Goal: Information Seeking & Learning: Learn about a topic

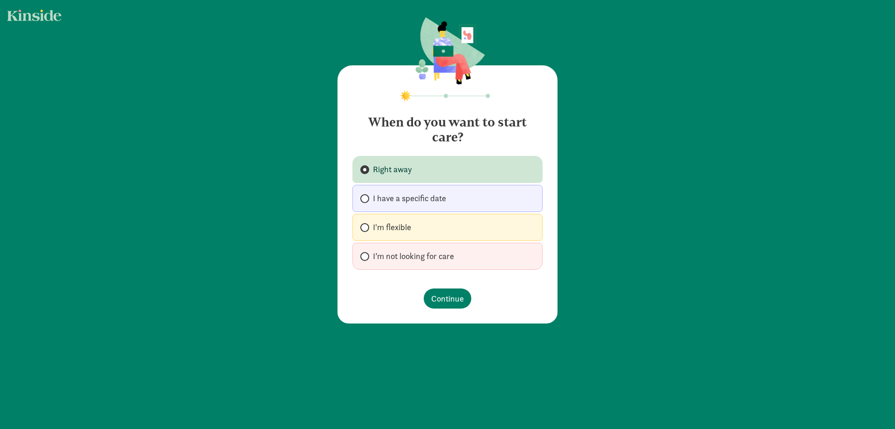
click at [378, 231] on span "I'm flexible" at bounding box center [392, 226] width 38 height 11
click at [366, 230] on input "I'm flexible" at bounding box center [363, 227] width 6 height 6
radio input "true"
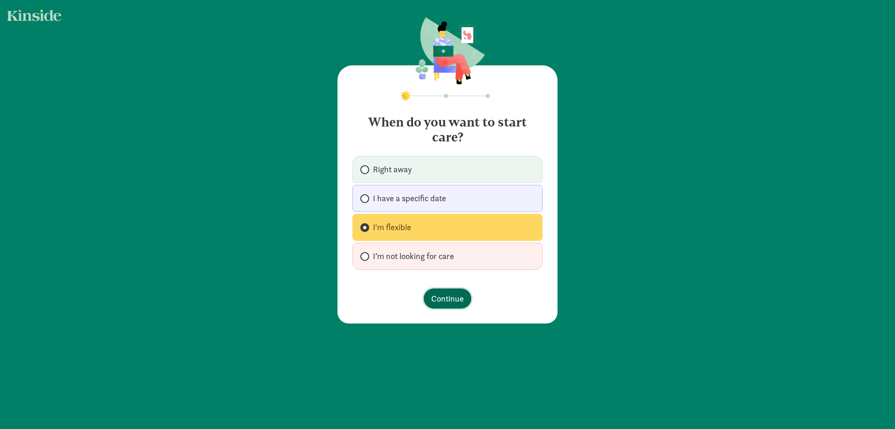
click at [442, 296] on span "Continue" at bounding box center [447, 298] width 33 height 13
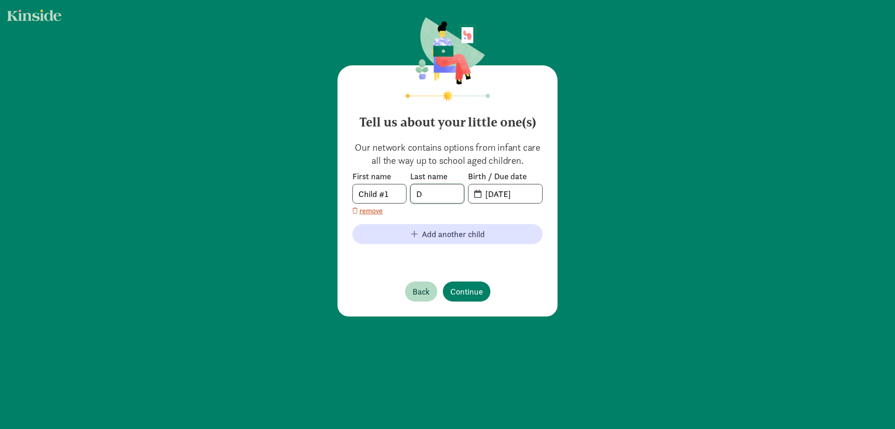
click at [423, 195] on input "D" at bounding box center [437, 193] width 53 height 19
type input "[PERSON_NAME]"
click at [533, 194] on input "[DATE]" at bounding box center [511, 193] width 62 height 19
type input "0"
type input "[DATE]"
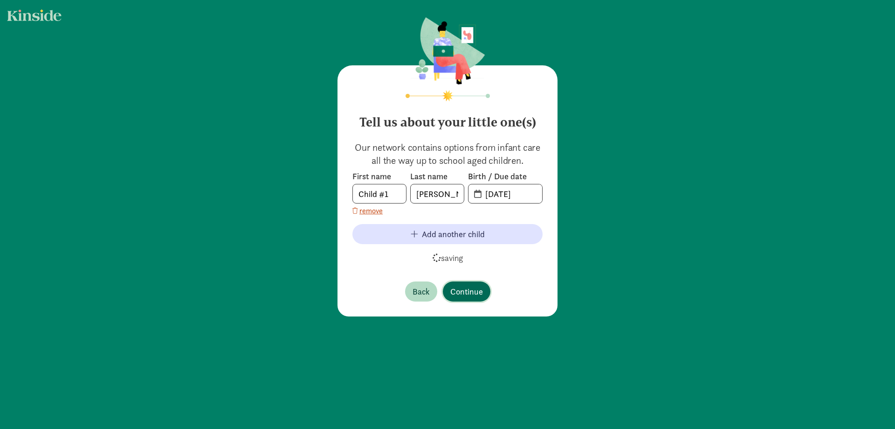
click at [469, 297] on button "Continue" at bounding box center [467, 291] width 48 height 20
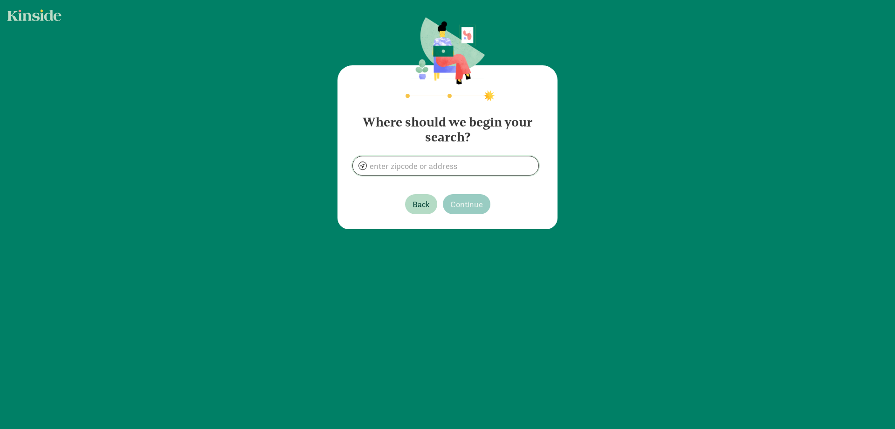
click at [394, 166] on input at bounding box center [446, 165] width 186 height 19
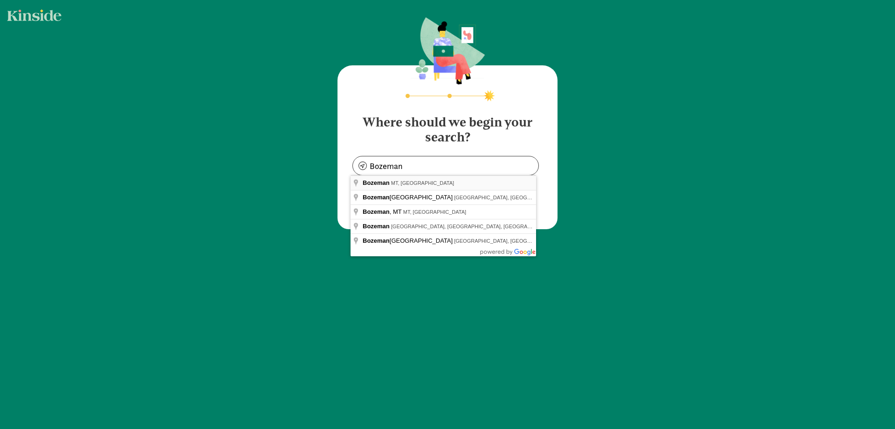
type input "Bozeman, [GEOGRAPHIC_DATA], [GEOGRAPHIC_DATA]"
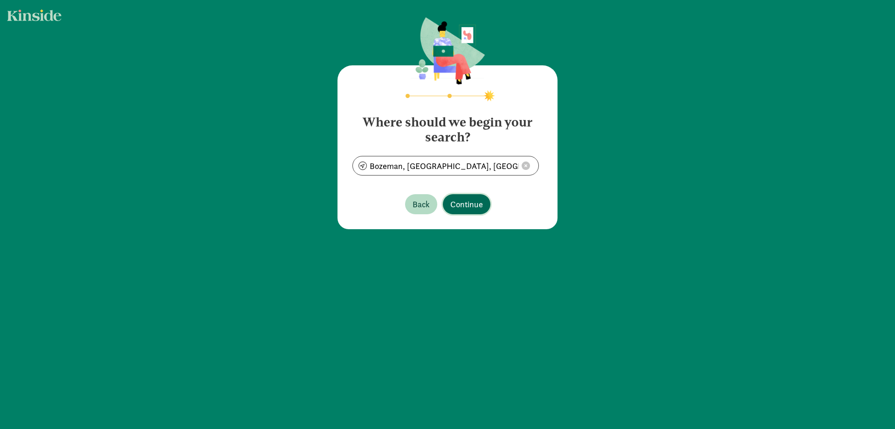
click at [456, 206] on span "Continue" at bounding box center [466, 204] width 33 height 13
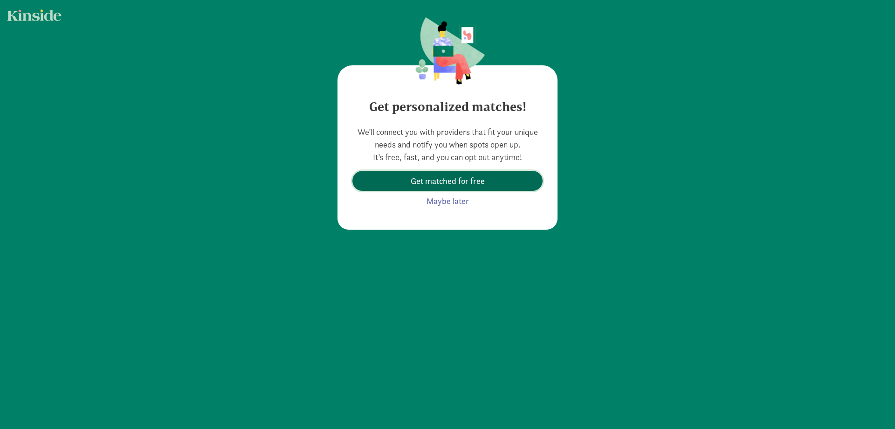
click at [411, 186] on span "Get matched for free" at bounding box center [448, 180] width 74 height 13
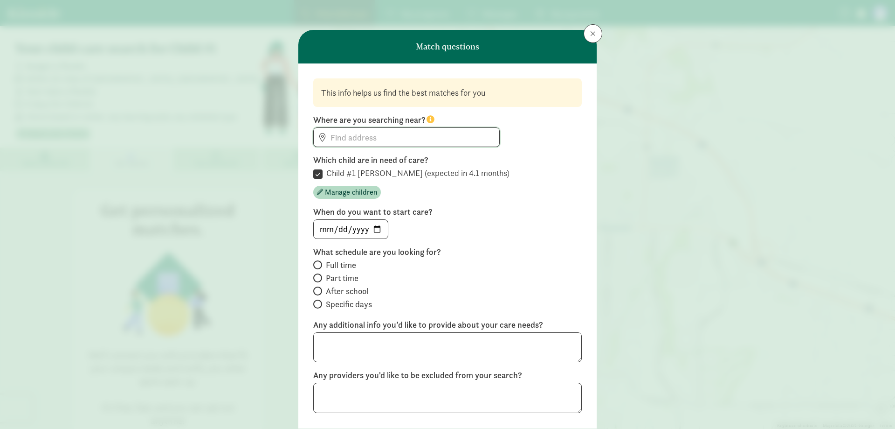
click at [387, 133] on input at bounding box center [407, 137] width 186 height 19
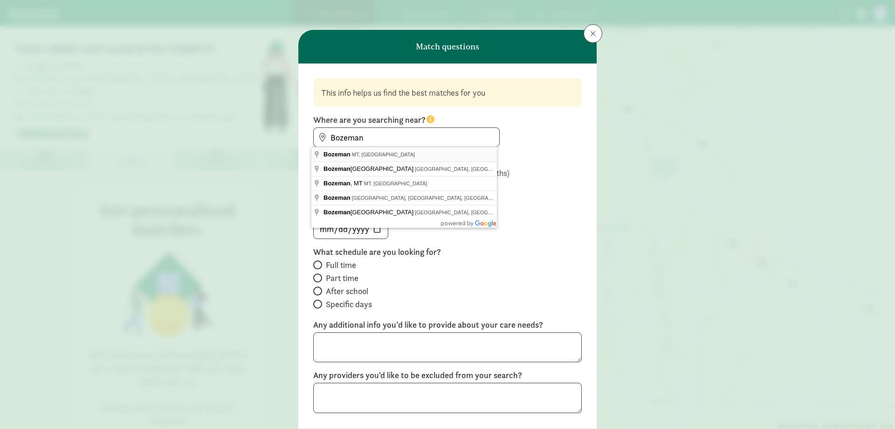
type input "Bozeman, [GEOGRAPHIC_DATA], [GEOGRAPHIC_DATA]"
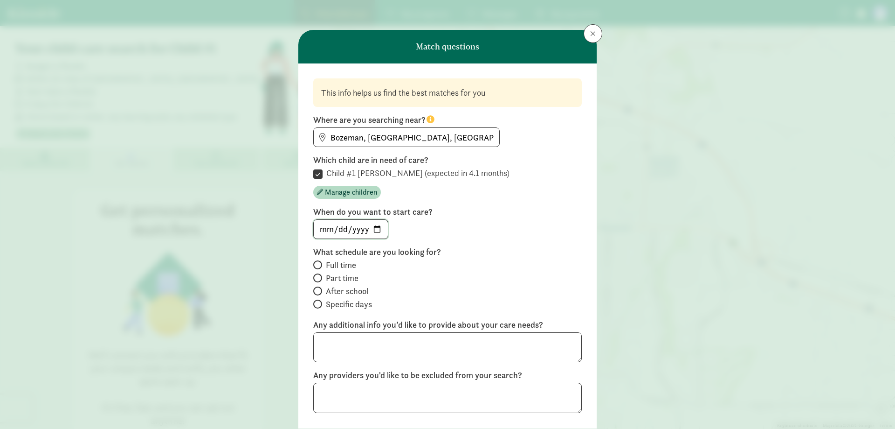
click at [323, 227] on input "date" at bounding box center [351, 229] width 74 height 19
type input "[DATE]"
click at [318, 265] on span at bounding box center [317, 264] width 9 height 9
click at [318, 265] on input "Full time" at bounding box center [316, 265] width 6 height 6
radio input "true"
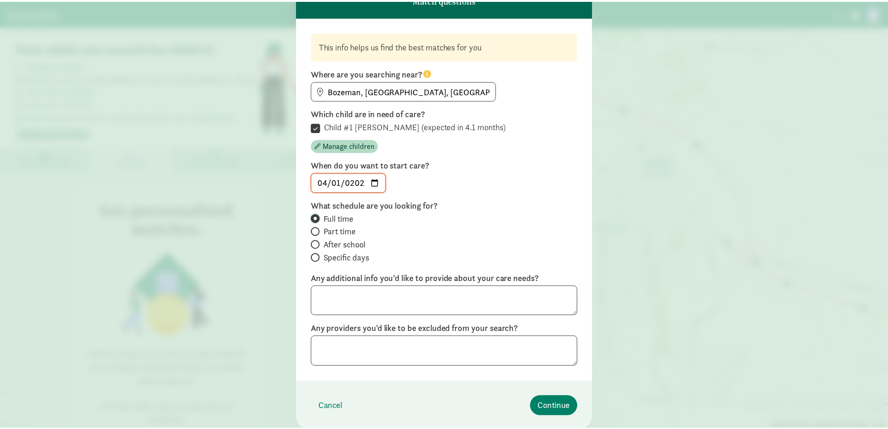
scroll to position [79, 0]
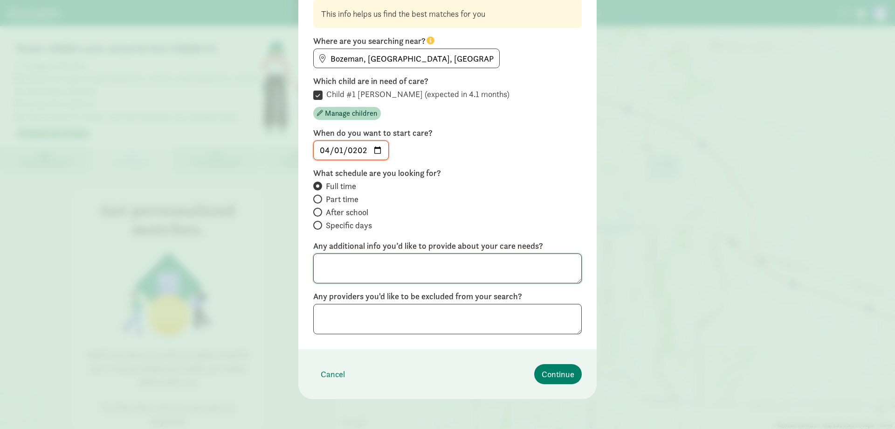
click at [382, 275] on textarea at bounding box center [447, 268] width 269 height 30
type textarea "L"
click at [551, 374] on span "Continue" at bounding box center [558, 373] width 33 height 13
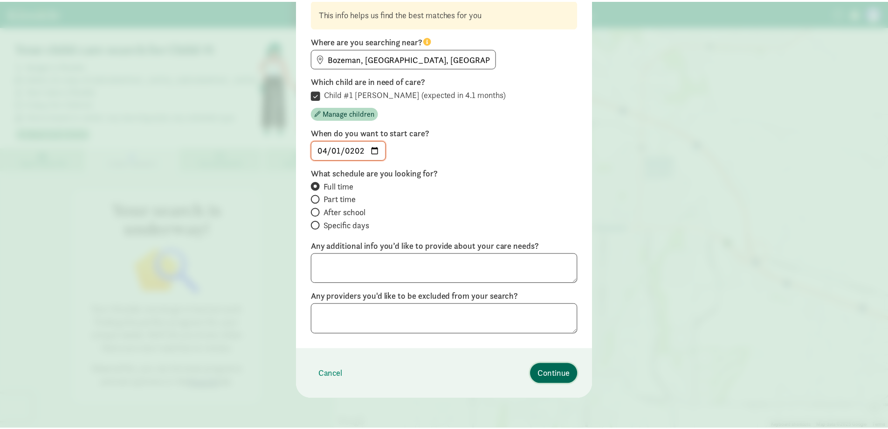
scroll to position [0, 0]
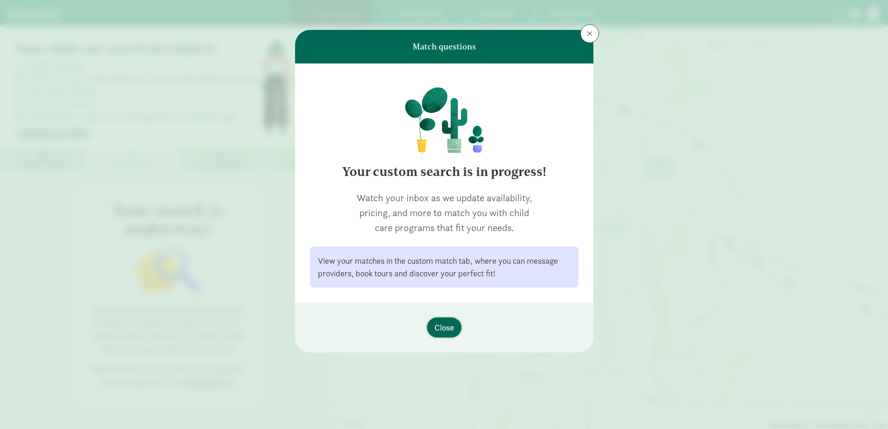
click at [447, 330] on span "Close" at bounding box center [445, 327] width 20 height 13
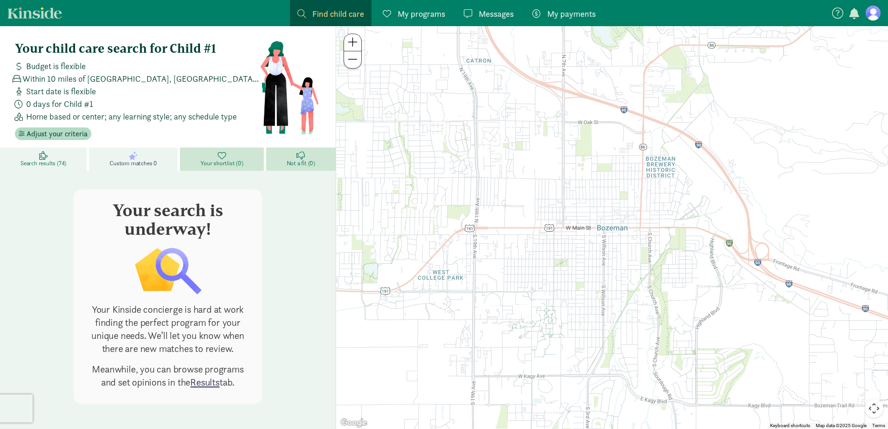
click at [37, 161] on span "Search results (74)" at bounding box center [44, 162] width 46 height 7
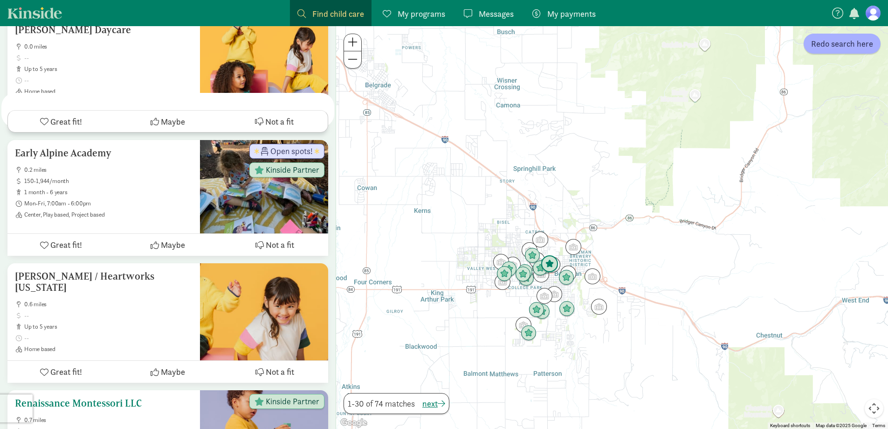
scroll to position [187, 0]
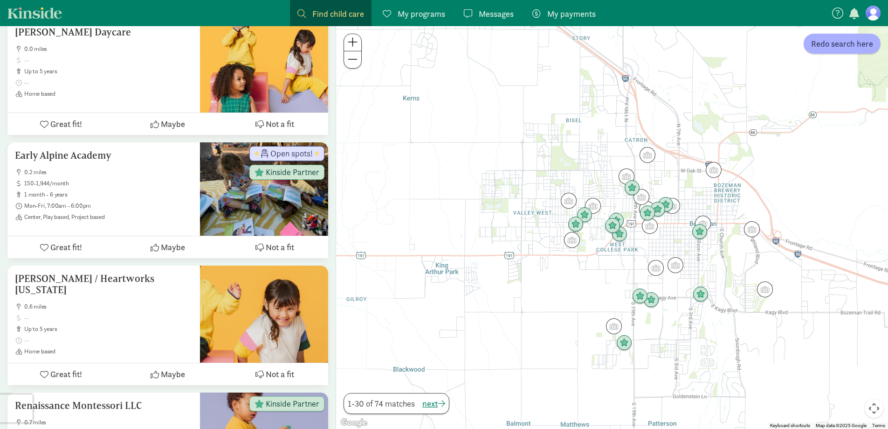
drag, startPoint x: 519, startPoint y: 268, endPoint x: 453, endPoint y: 248, distance: 69.3
click at [453, 248] on div at bounding box center [612, 227] width 552 height 402
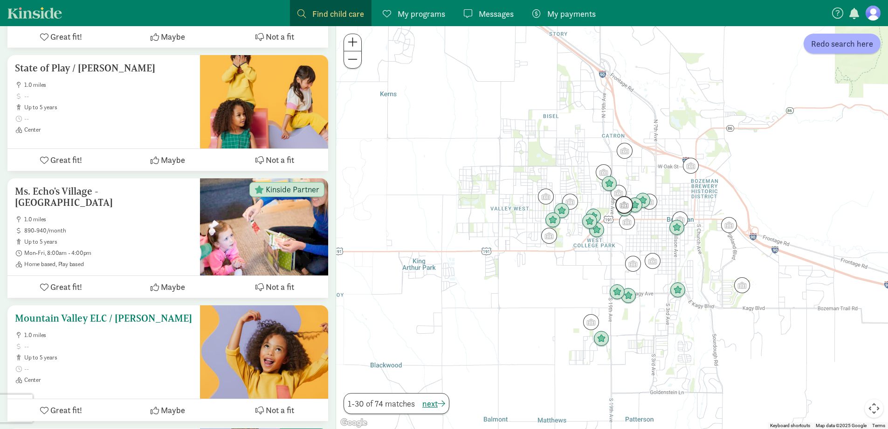
scroll to position [1119, 0]
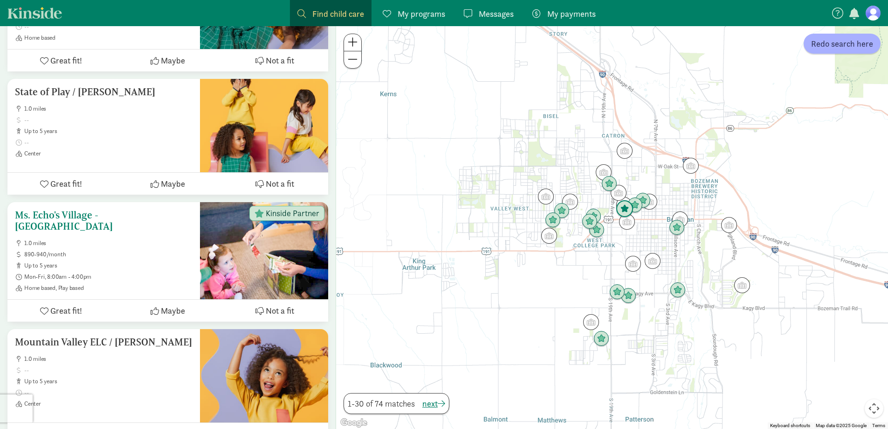
click at [256, 262] on div at bounding box center [264, 250] width 128 height 97
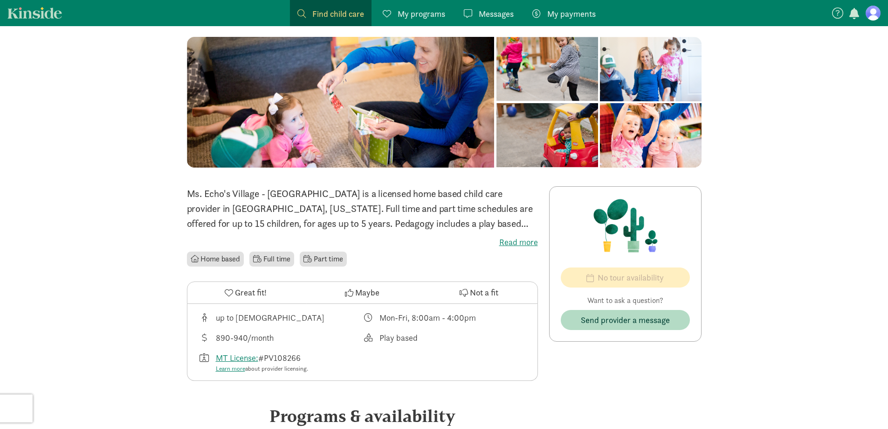
scroll to position [57, 0]
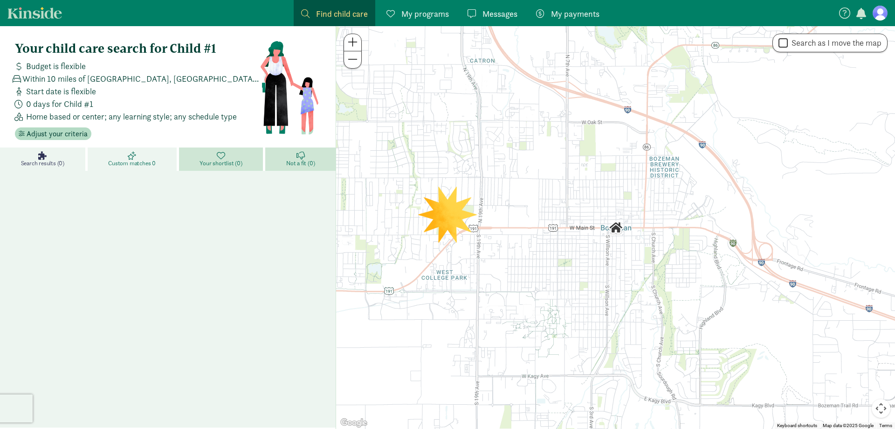
click at [111, 152] on link "Custom matches 0" at bounding box center [133, 158] width 91 height 23
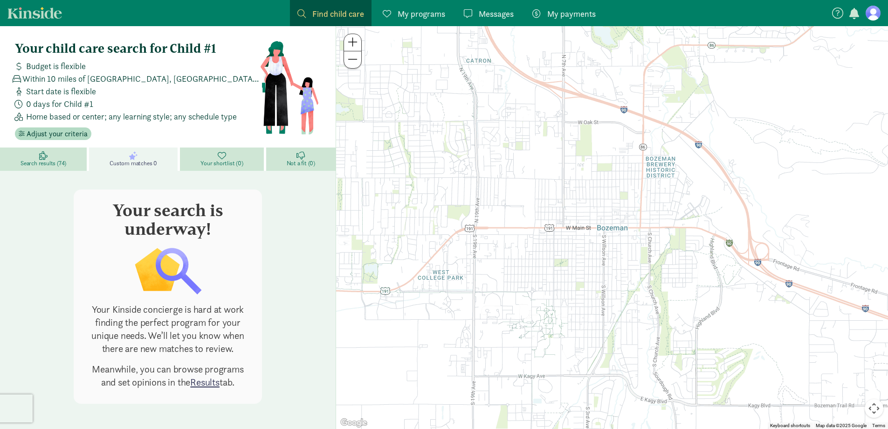
click at [40, 16] on link "Kinside" at bounding box center [34, 13] width 55 height 12
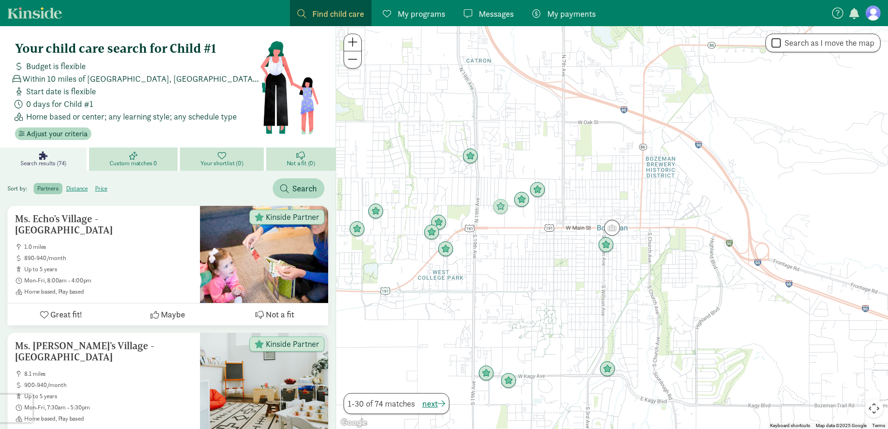
click at [40, 16] on link "Kinside" at bounding box center [34, 13] width 55 height 12
click at [399, 7] on span "My programs" at bounding box center [422, 13] width 48 height 13
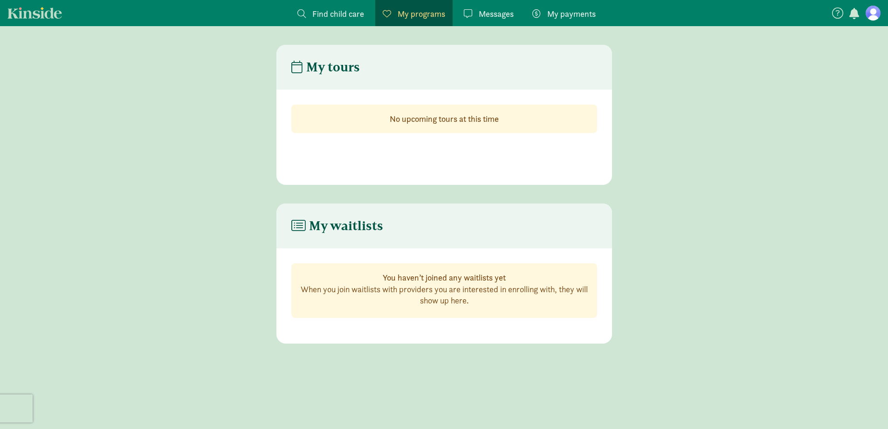
click at [343, 12] on span "Find child care" at bounding box center [338, 13] width 52 height 13
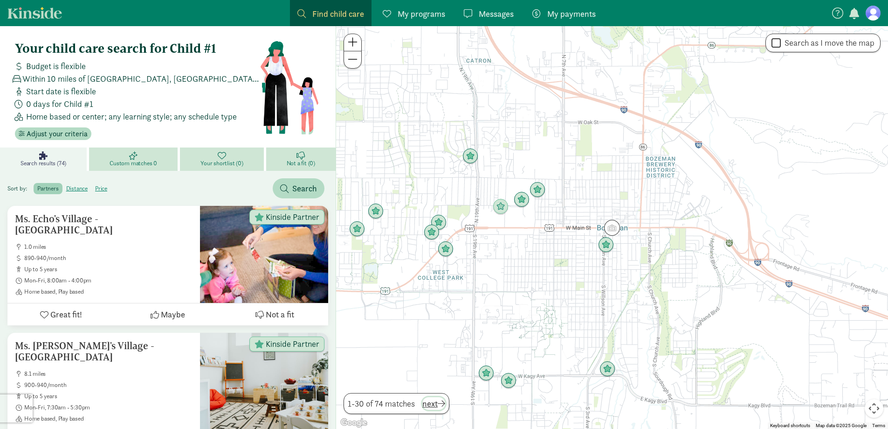
click at [439, 401] on span "next" at bounding box center [433, 403] width 23 height 13
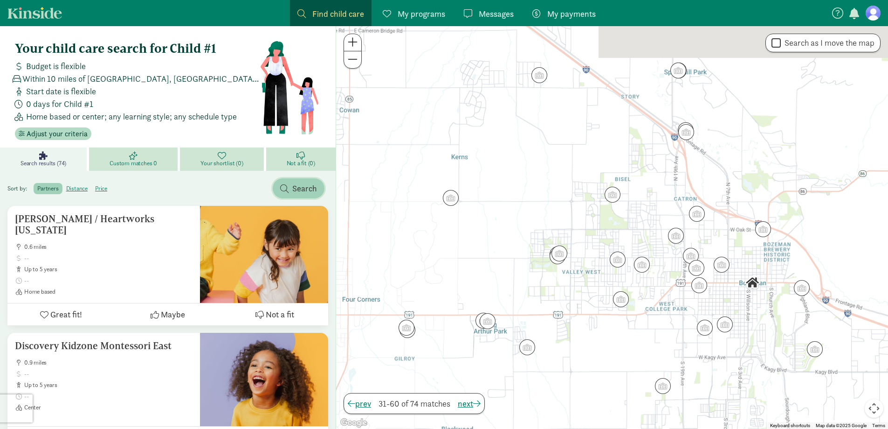
click at [289, 187] on span "button" at bounding box center [284, 188] width 8 height 8
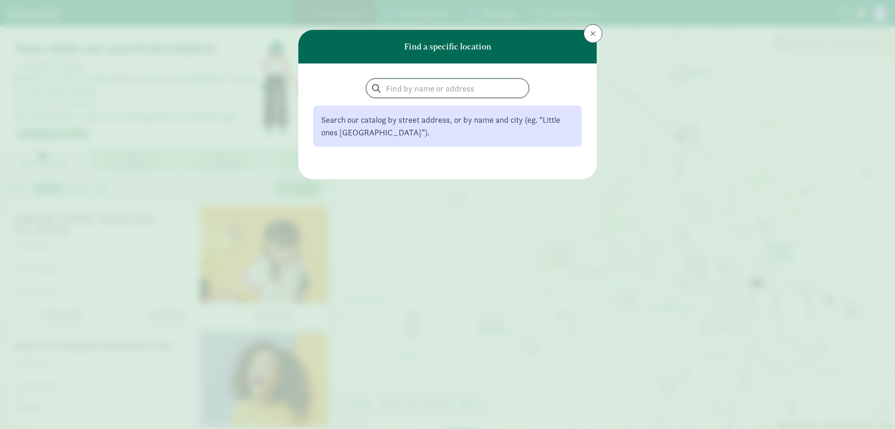
click at [397, 90] on input "search" at bounding box center [447, 88] width 162 height 19
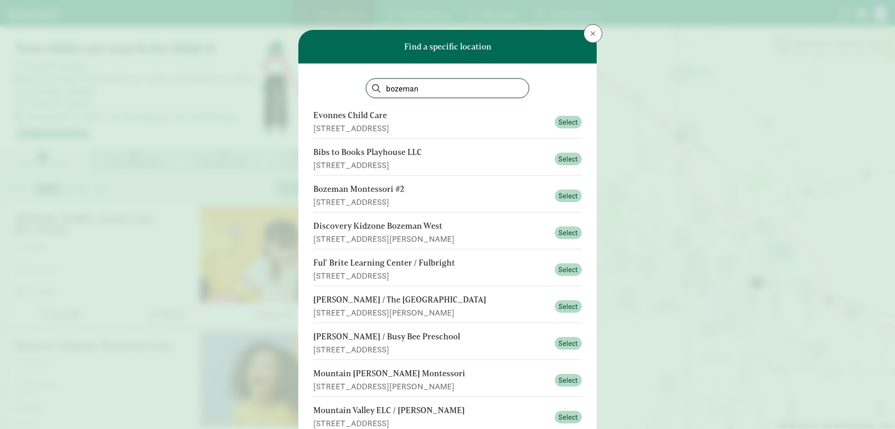
type input "bozeman"
click at [587, 31] on button at bounding box center [593, 33] width 19 height 19
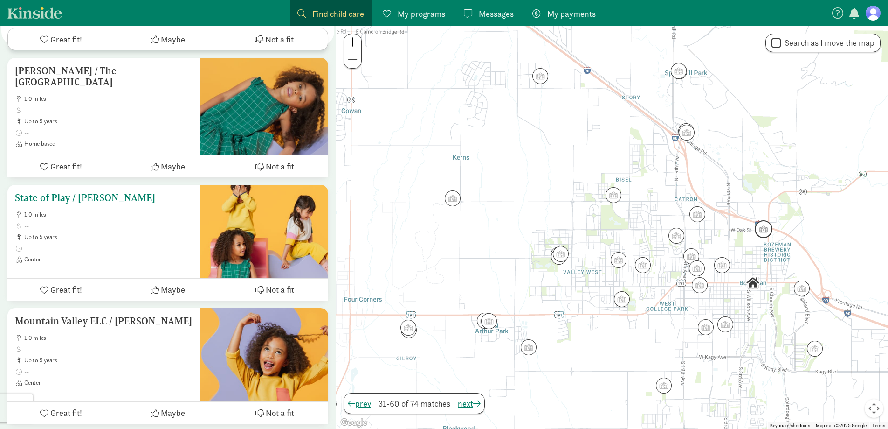
scroll to position [513, 0]
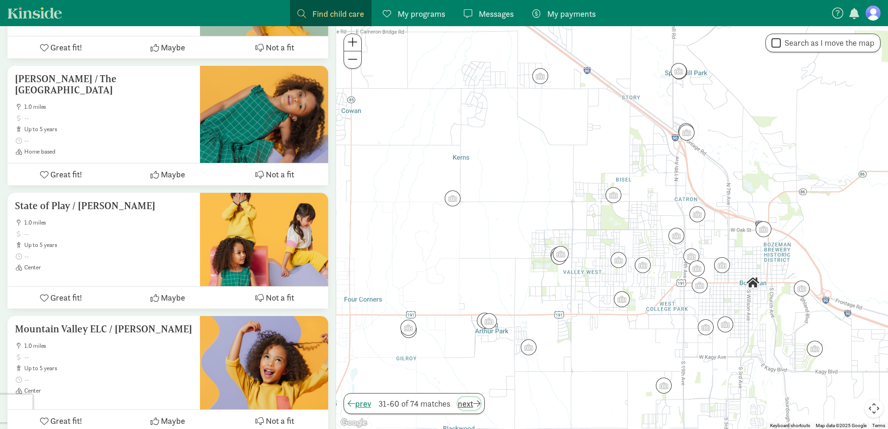
click at [477, 403] on span "next" at bounding box center [469, 403] width 23 height 13
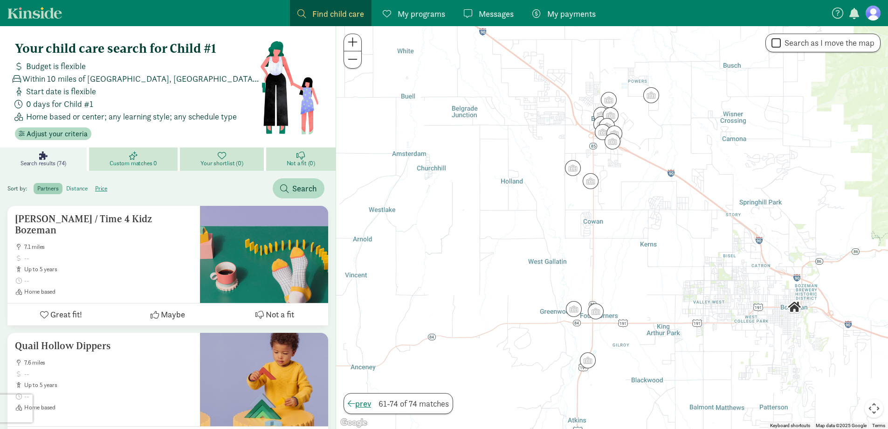
click at [91, 187] on label "distance" at bounding box center [101, 188] width 20 height 11
click at [66, 185] on input "distance" at bounding box center [66, 185] width 0 height 0
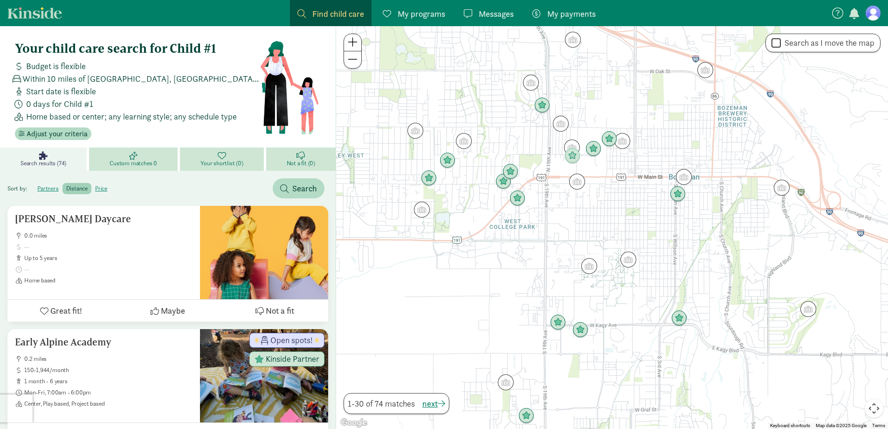
click at [33, 11] on link "Kinside" at bounding box center [34, 13] width 55 height 12
click at [35, 9] on link "Kinside" at bounding box center [34, 13] width 55 height 12
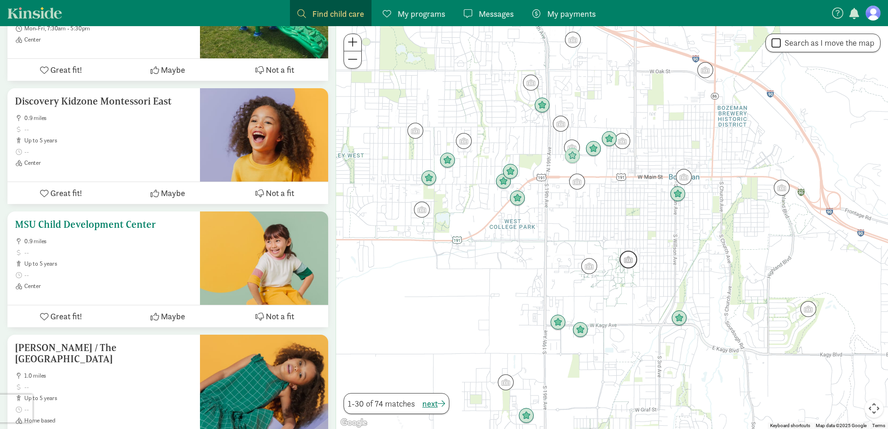
scroll to position [746, 0]
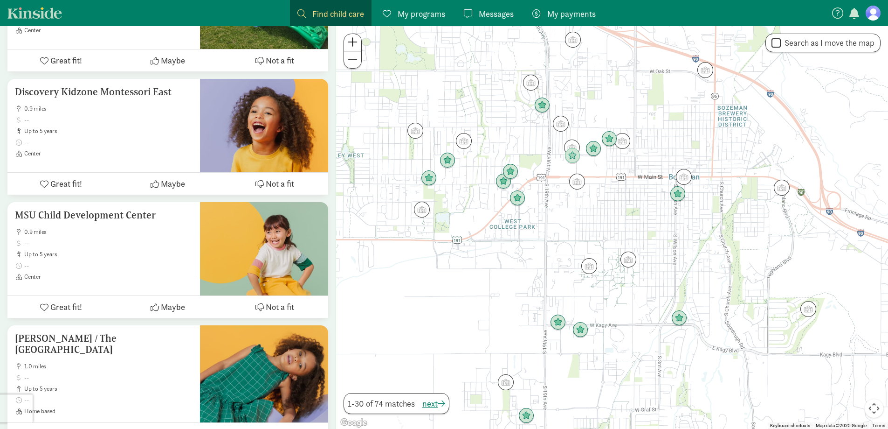
click at [774, 43] on input "Search as I move the map" at bounding box center [776, 43] width 9 height 13
checkbox input "true"
drag, startPoint x: 766, startPoint y: 246, endPoint x: 660, endPoint y: 254, distance: 105.6
click at [660, 254] on div at bounding box center [612, 227] width 552 height 402
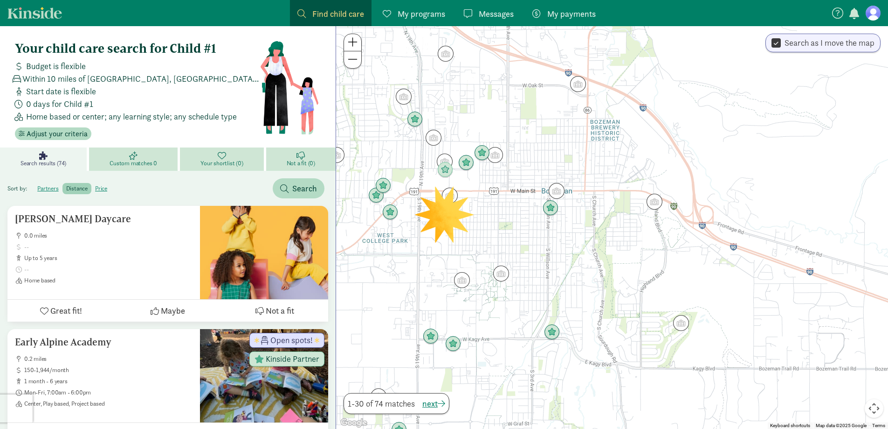
drag, startPoint x: 605, startPoint y: 235, endPoint x: 623, endPoint y: 242, distance: 19.7
click at [623, 242] on div at bounding box center [612, 227] width 552 height 402
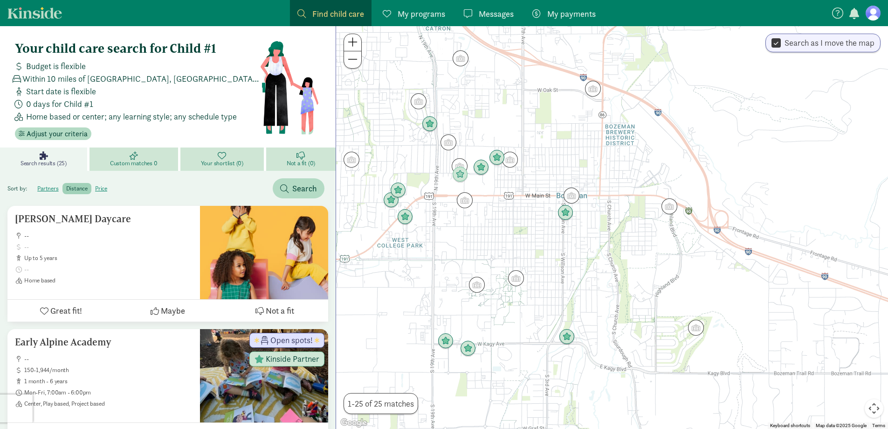
click at [354, 10] on span "Find child care" at bounding box center [338, 13] width 52 height 13
click at [103, 189] on label "price" at bounding box center [101, 188] width 20 height 11
click at [95, 185] on input "price" at bounding box center [95, 185] width 0 height 0
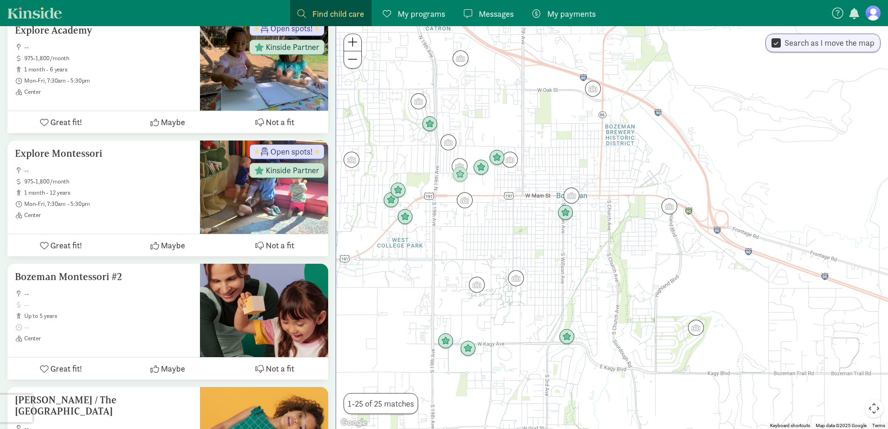
scroll to position [934, 0]
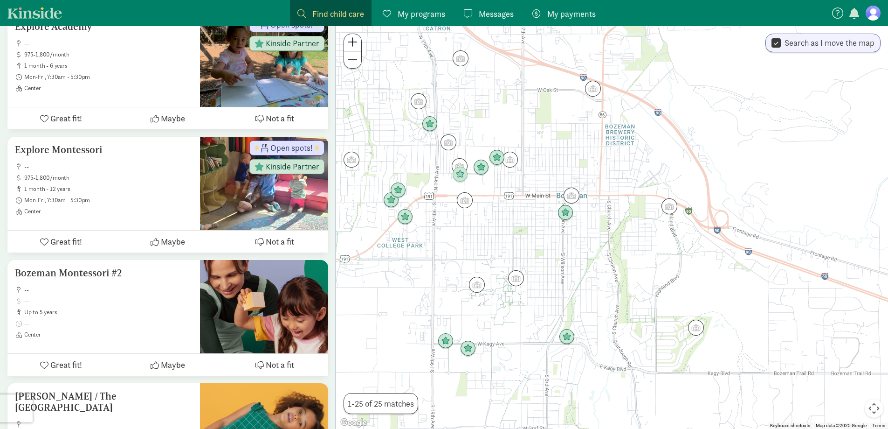
click at [774, 42] on input "Search as I move the map" at bounding box center [776, 43] width 9 height 13
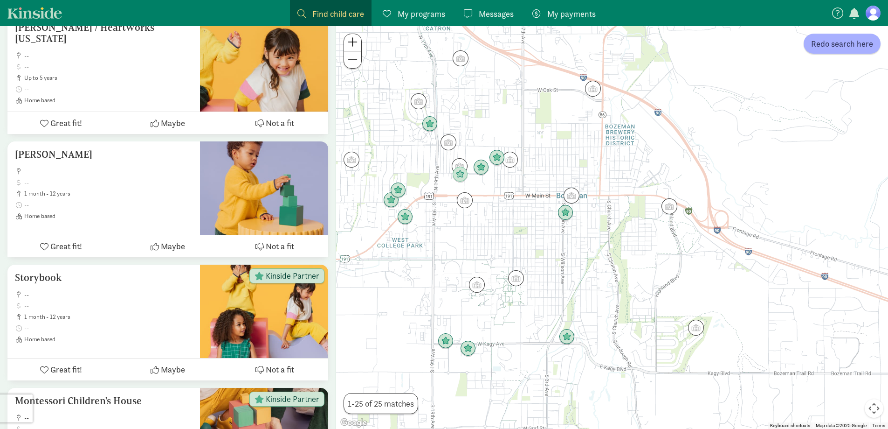
scroll to position [2886, 0]
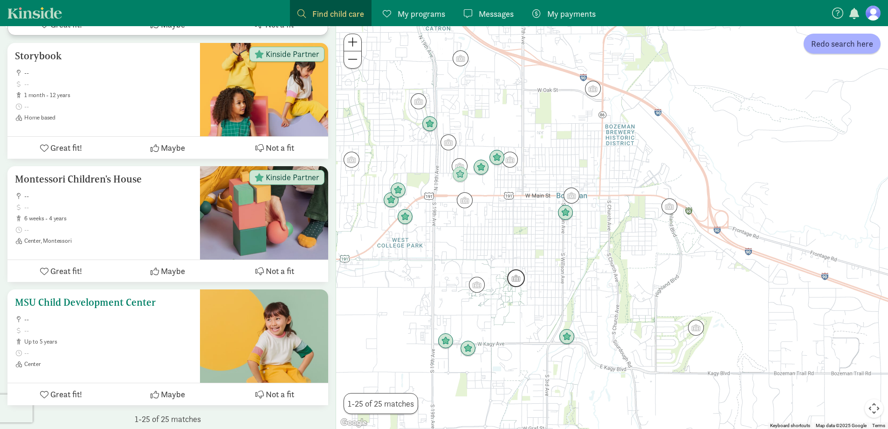
click at [127, 330] on span at bounding box center [108, 329] width 168 height 7
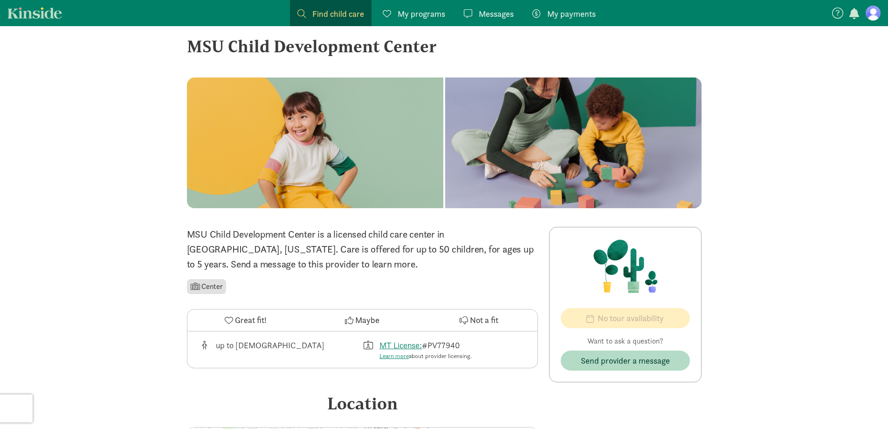
scroll to position [12, 0]
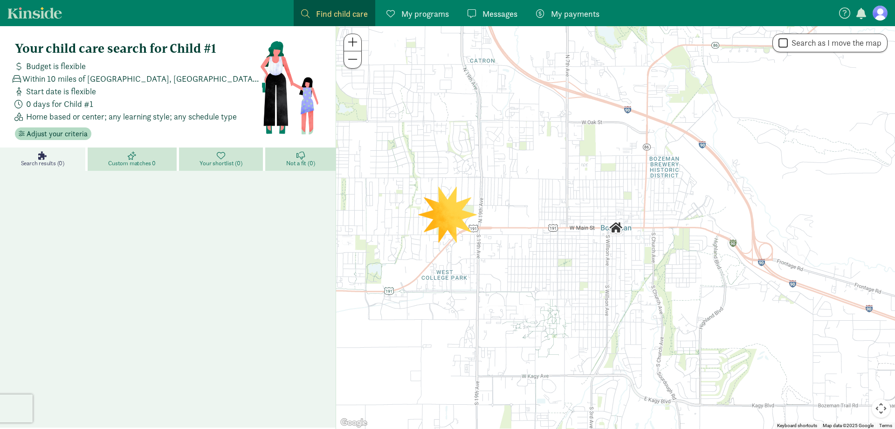
click at [849, 11] on icon at bounding box center [844, 12] width 11 height 11
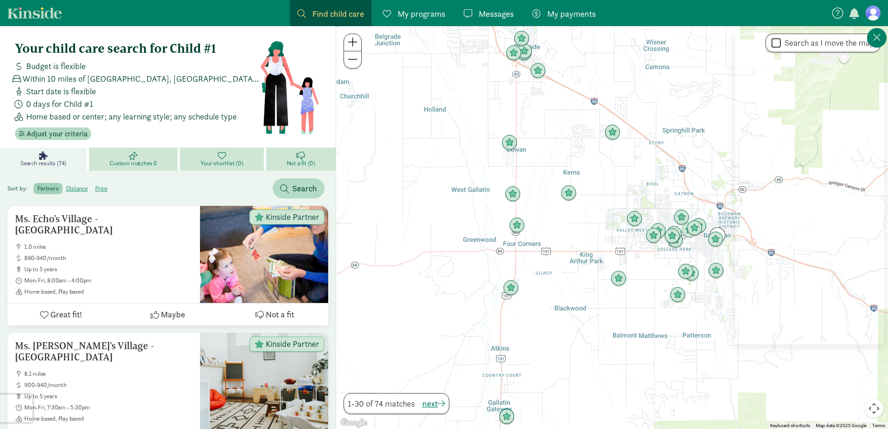
click at [851, 13] on span "button" at bounding box center [855, 13] width 10 height 11
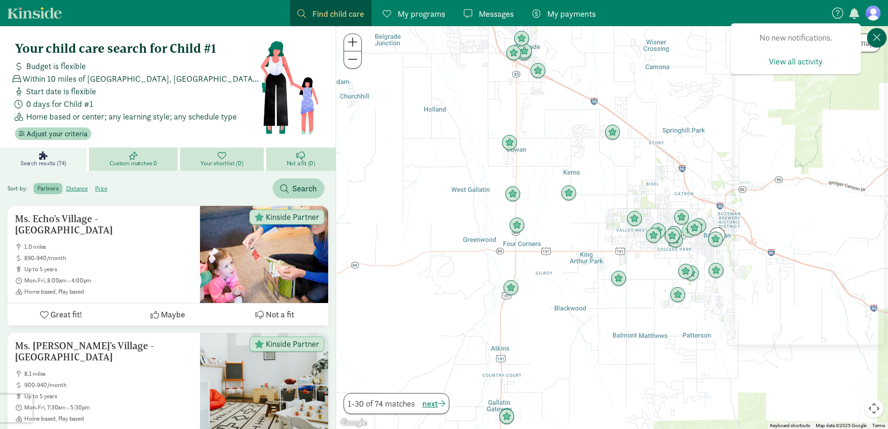
click at [875, 41] on icon at bounding box center [877, 37] width 8 height 11
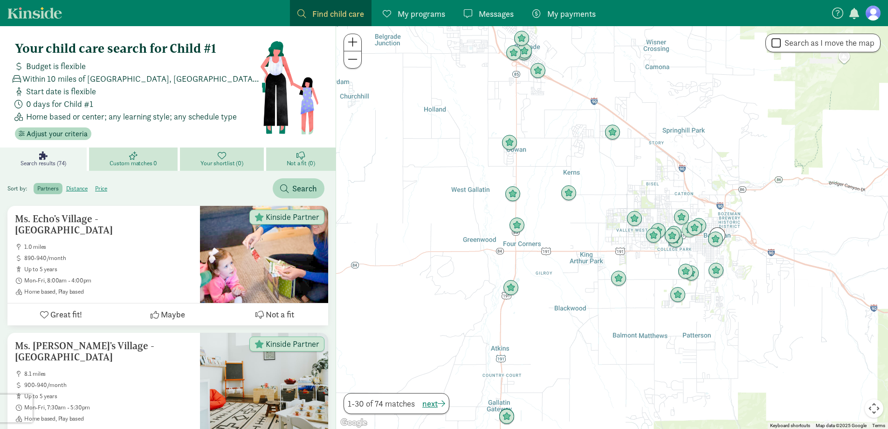
click at [875, 16] on figure at bounding box center [873, 13] width 15 height 15
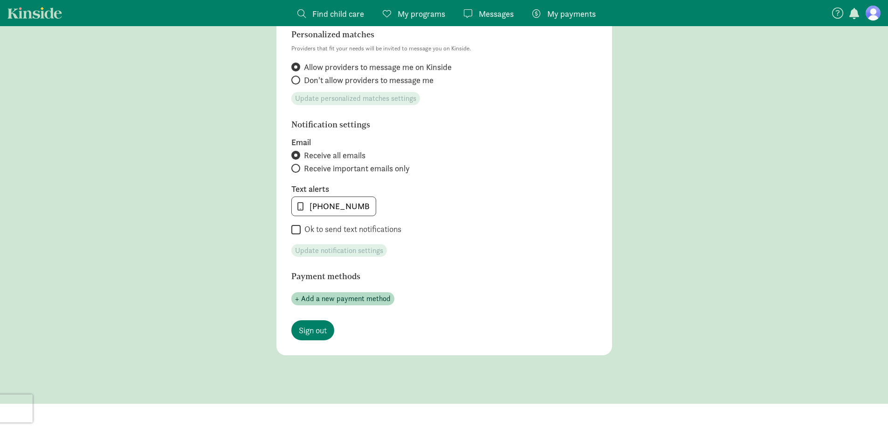
scroll to position [366, 0]
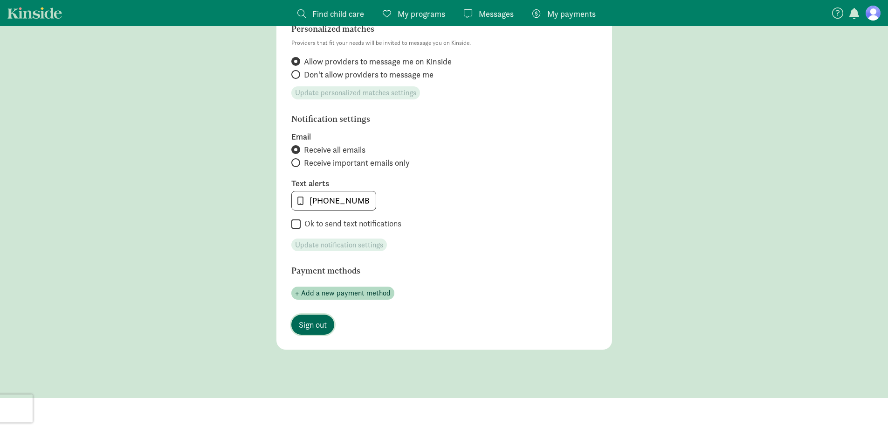
click at [314, 330] on span "Sign out" at bounding box center [313, 324] width 28 height 13
